Goal: Information Seeking & Learning: Learn about a topic

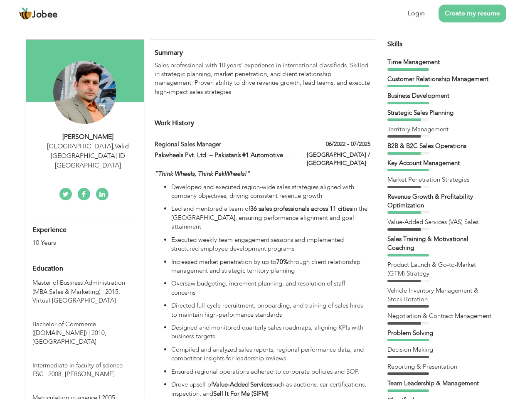
click at [85, 146] on div "[GEOGRAPHIC_DATA] , Valid [GEOGRAPHIC_DATA] ID [GEOGRAPHIC_DATA]" at bounding box center [87, 156] width 111 height 29
click at [88, 137] on div "[PERSON_NAME]" at bounding box center [87, 137] width 111 height 10
click at [88, 146] on div "[GEOGRAPHIC_DATA] , Valid [GEOGRAPHIC_DATA] ID [GEOGRAPHIC_DATA]" at bounding box center [87, 156] width 111 height 29
click at [85, 217] on div "Experience 10 Years" at bounding box center [75, 232] width 98 height 30
click at [75, 238] on div "10 Years" at bounding box center [75, 243] width 86 height 10
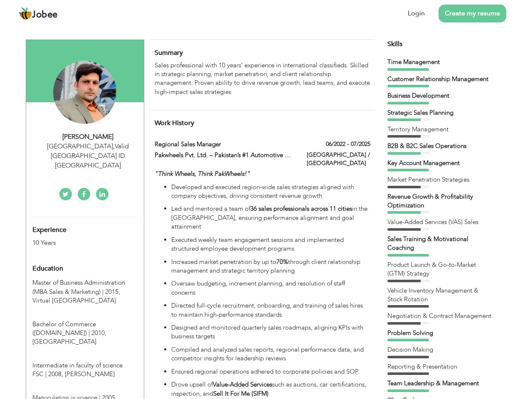
click at [85, 260] on div "Education" at bounding box center [75, 268] width 98 height 17
click at [85, 278] on span "Master of Business Administration (MBA Sales & Marketing) | 2015," at bounding box center [78, 286] width 93 height 17
click at [85, 320] on span "Bachelor of Commerce ([DOMAIN_NAME]) | 2010," at bounding box center [69, 328] width 74 height 17
click at [85, 361] on span "Intermediate in faculty of science FSC | 2008," at bounding box center [77, 369] width 90 height 17
click at [85, 394] on span "Matriculation in science | 2005," at bounding box center [74, 398] width 84 height 8
